Goal: Check status

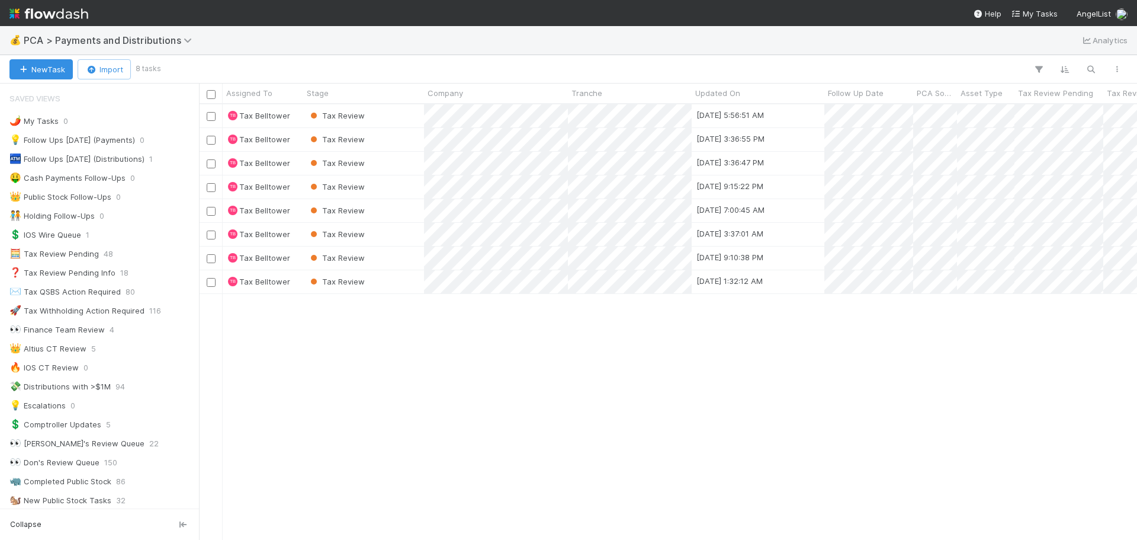
scroll to position [427, 930]
click at [413, 118] on div "Tax Review" at bounding box center [363, 115] width 121 height 23
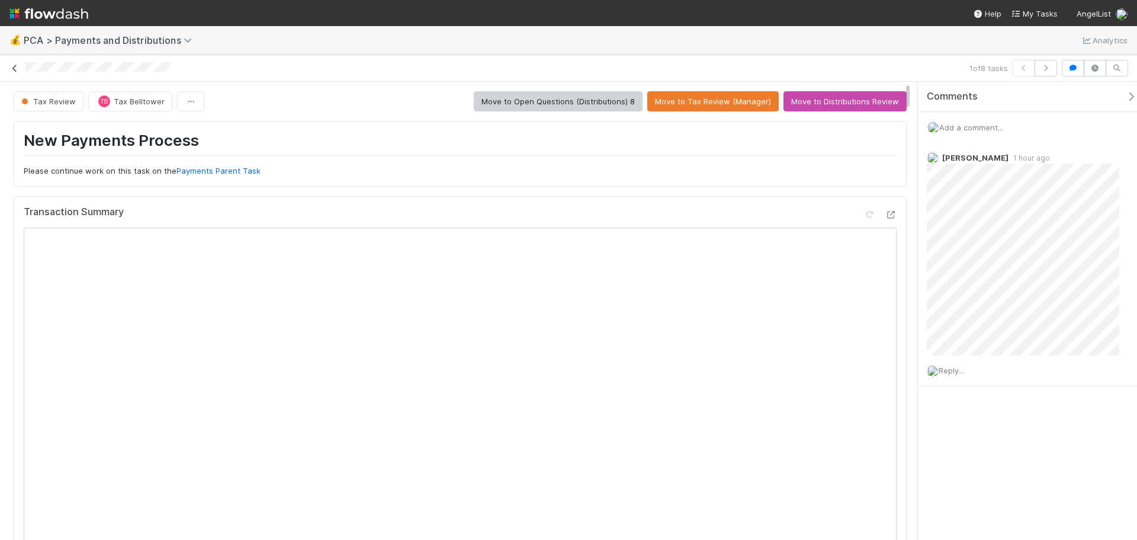
click at [17, 68] on icon at bounding box center [15, 69] width 12 height 8
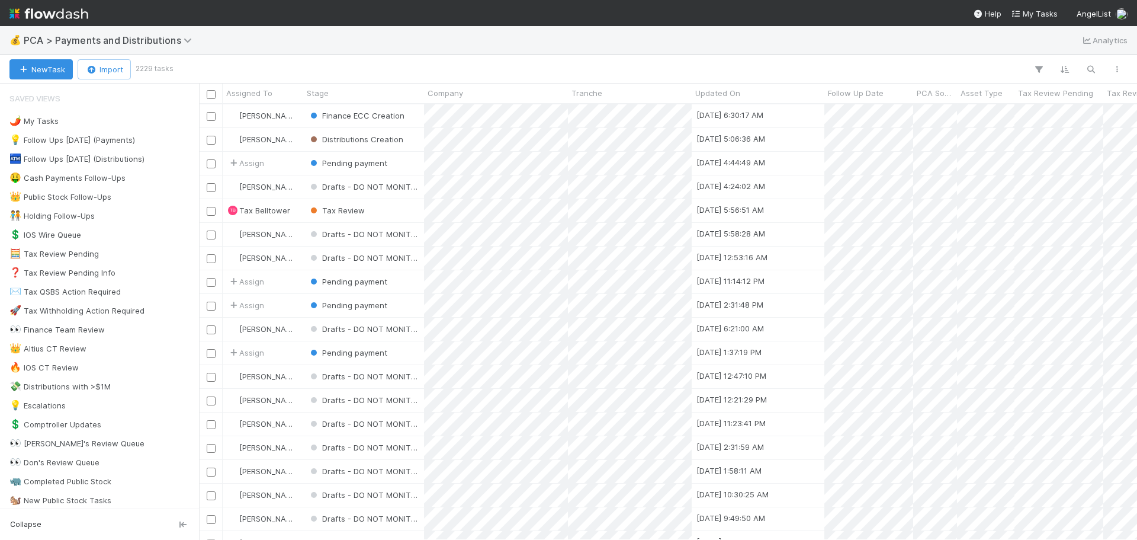
scroll to position [427, 930]
